Goal: Find specific page/section: Find specific page/section

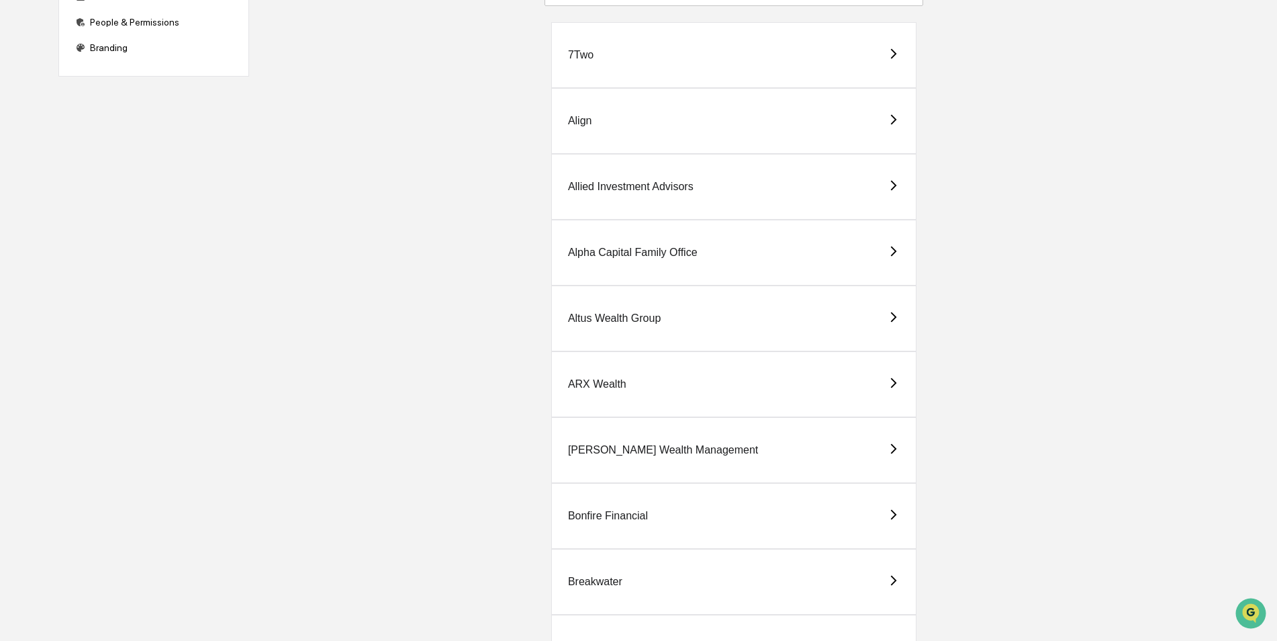
scroll to position [269, 0]
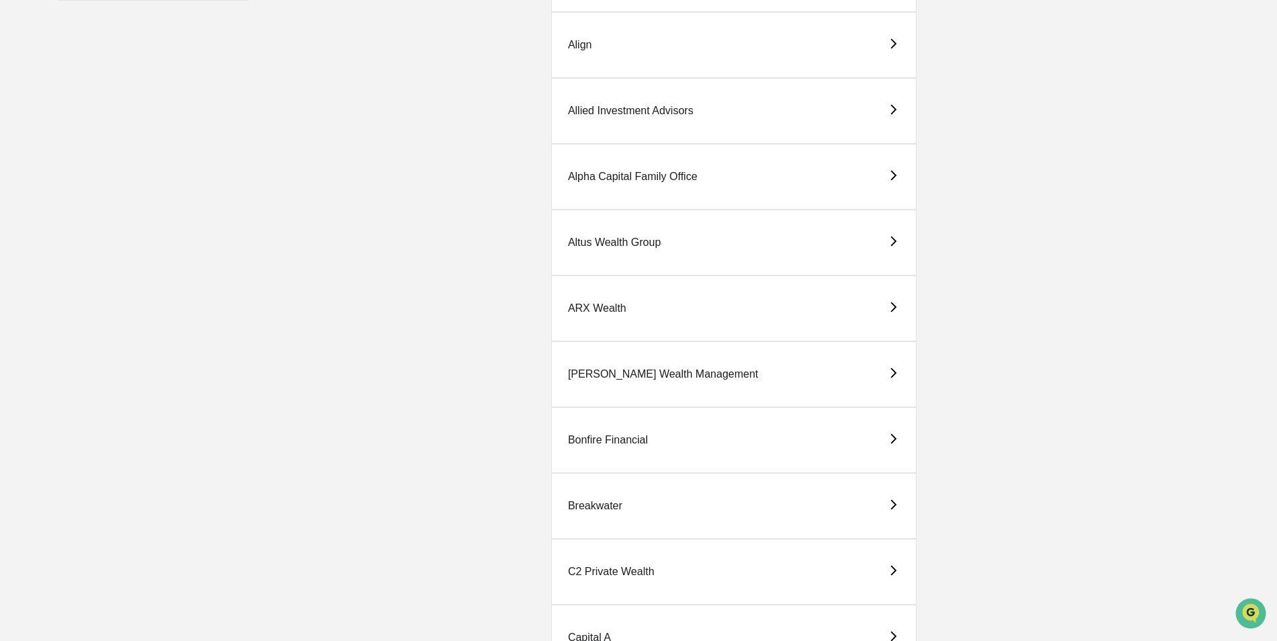
click at [621, 371] on div "[PERSON_NAME] Wealth Management" at bounding box center [663, 374] width 190 height 12
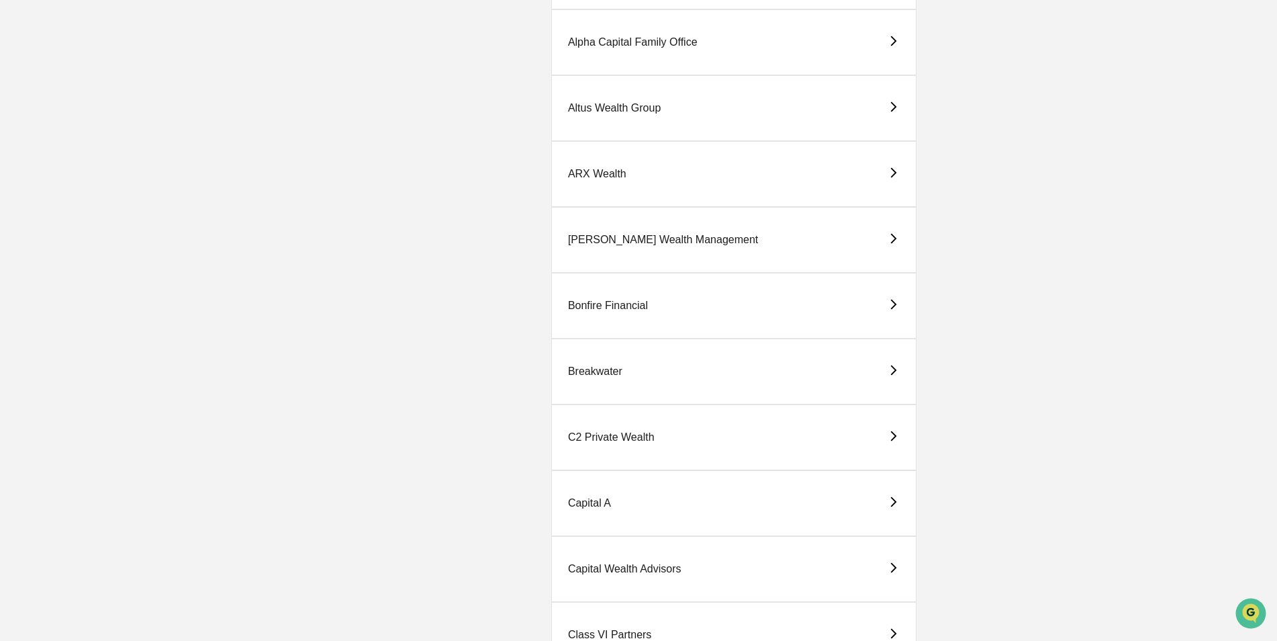
click at [594, 506] on div "Capital A" at bounding box center [589, 503] width 43 height 12
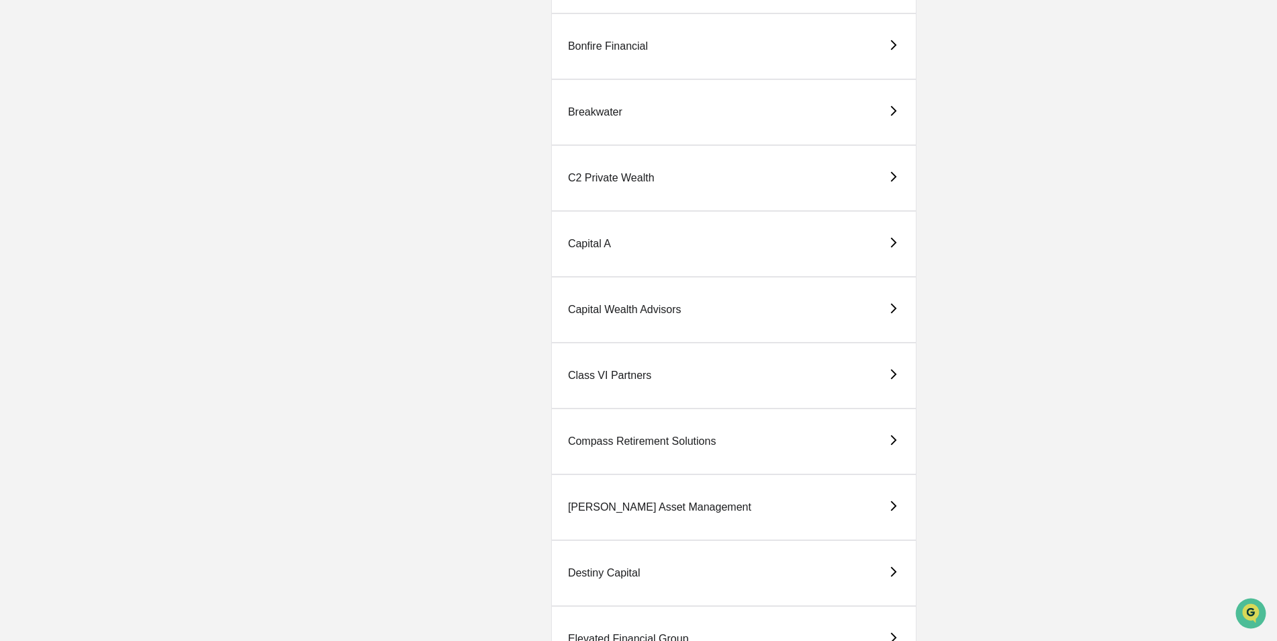
scroll to position [672, 0]
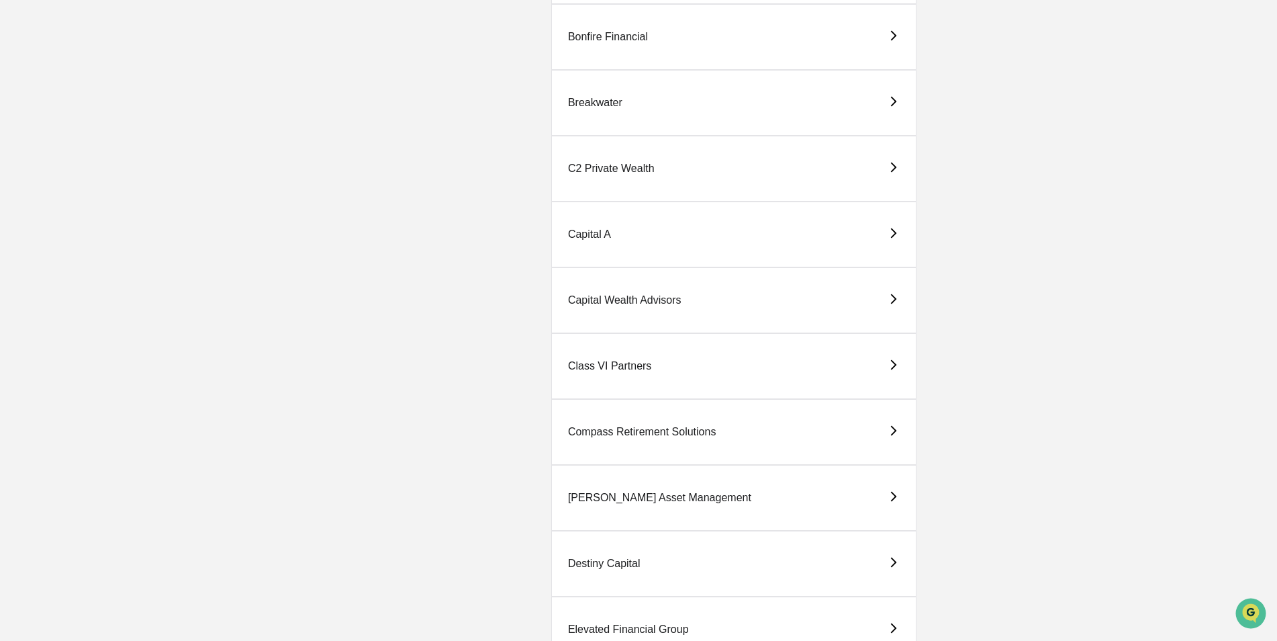
click at [645, 425] on div "Compass Retirement Solutions" at bounding box center [733, 432] width 365 height 66
